Goal: Find specific page/section: Find specific page/section

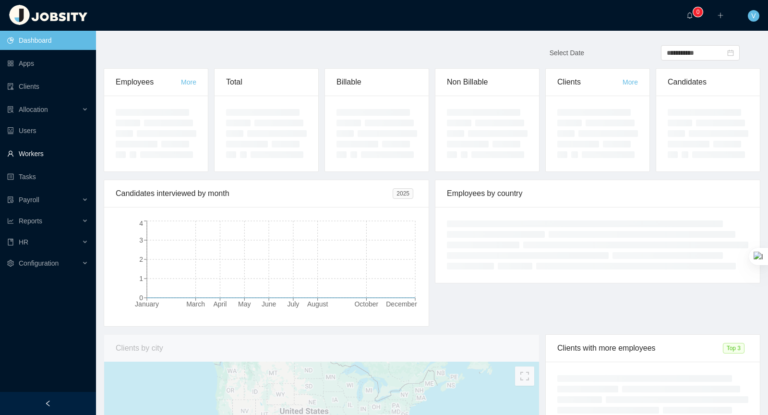
click at [26, 155] on link "Workers" at bounding box center [47, 153] width 81 height 19
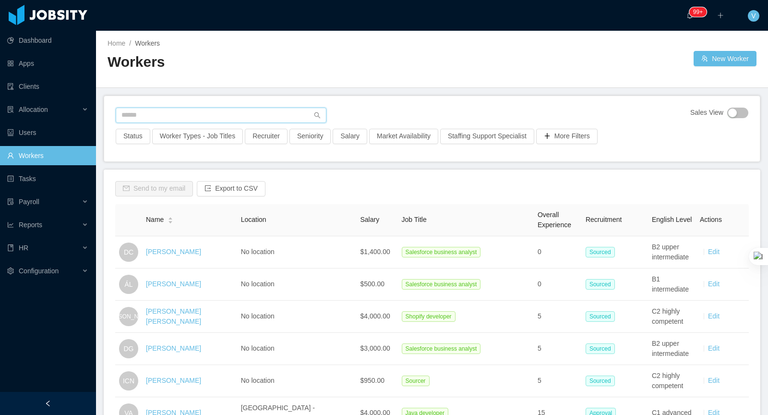
click at [203, 116] on input "text" at bounding box center [221, 114] width 211 height 15
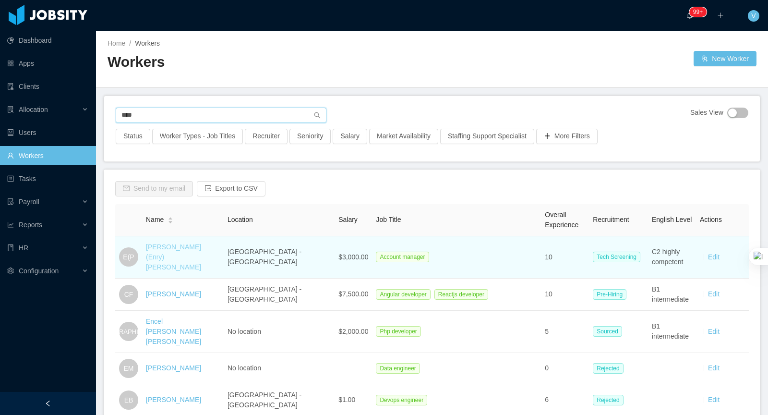
type input "****"
click at [165, 245] on link "Enriqueta (Enry) Pineda" at bounding box center [173, 257] width 55 height 28
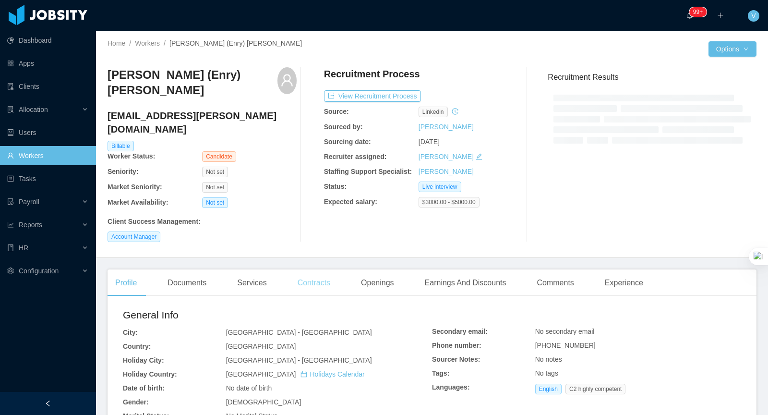
click at [327, 269] on div "Contracts" at bounding box center [314, 282] width 48 height 27
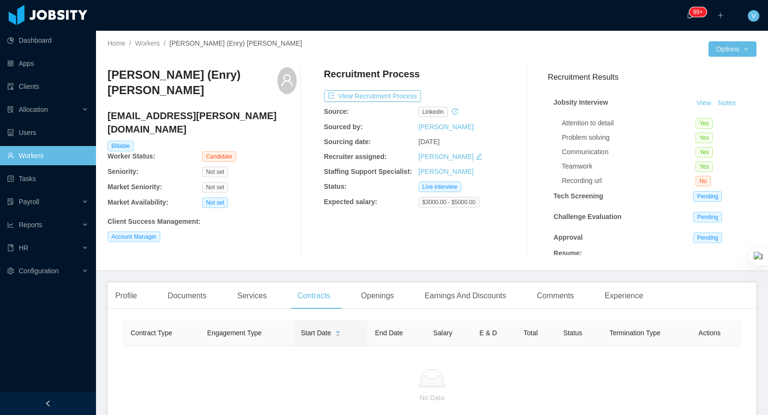
scroll to position [93, 0]
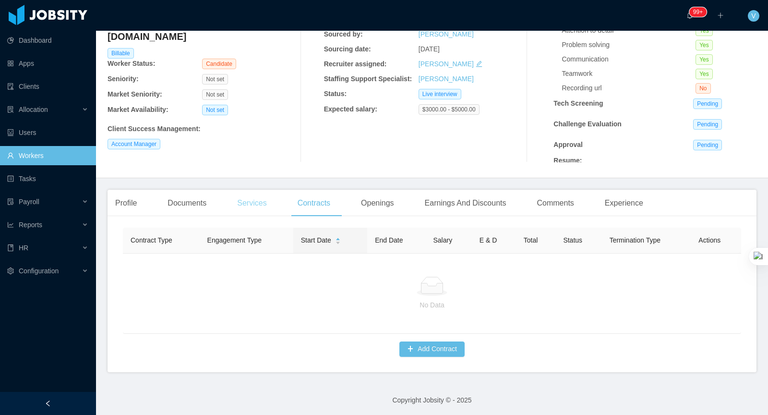
click at [252, 204] on div "Services" at bounding box center [251, 203] width 45 height 27
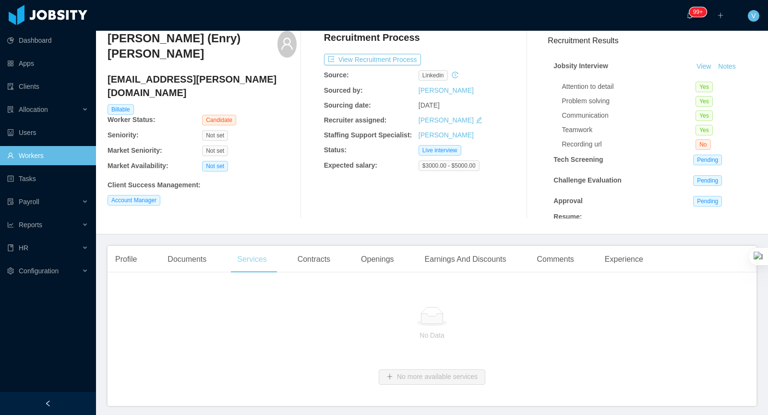
scroll to position [71, 0]
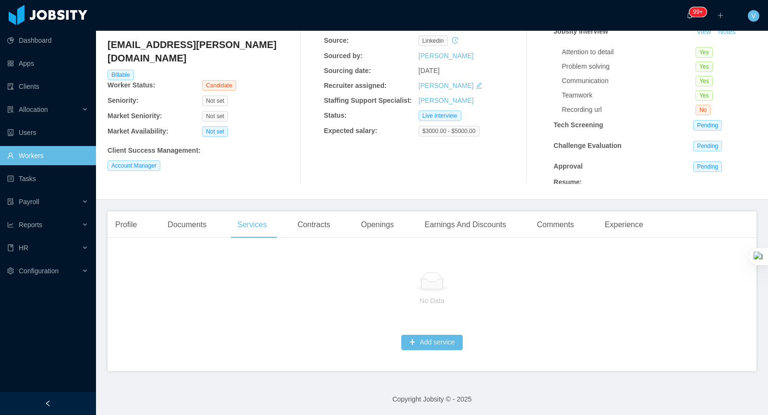
click at [198, 202] on main "Home / Workers / Enriqueta (Enry) Pineda / Options Enriqueta (Enry) Pineda enry…" at bounding box center [432, 152] width 672 height 384
click at [198, 223] on div "Documents" at bounding box center [187, 224] width 54 height 27
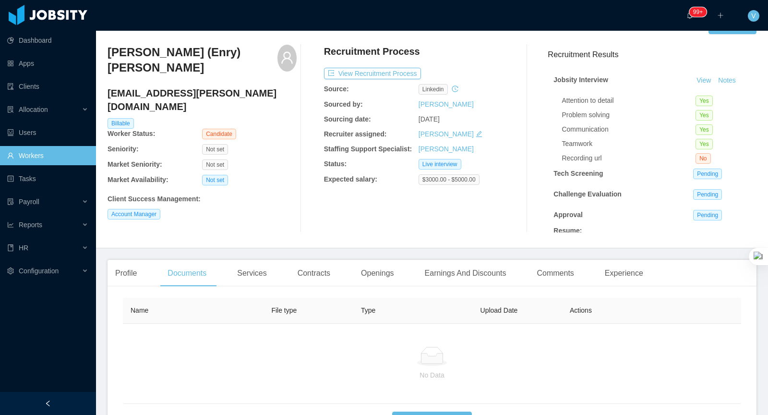
scroll to position [24, 0]
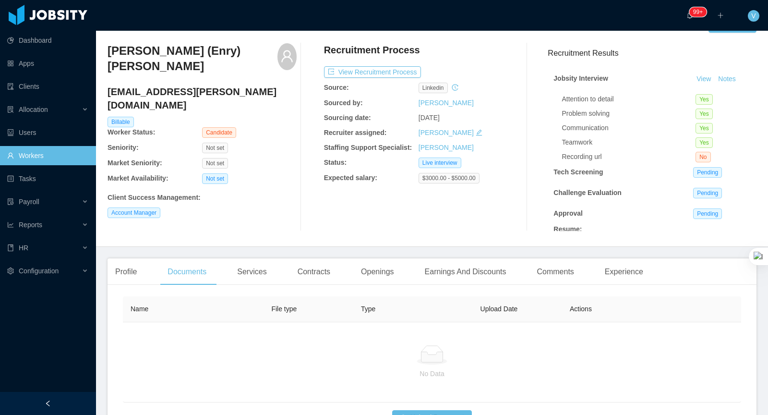
click at [230, 235] on div "Enriqueta (Enry) Pineda enry.pineda@hotmail.com Billable Worker Status: Candida…" at bounding box center [431, 137] width 649 height 203
